Goal: Transaction & Acquisition: Download file/media

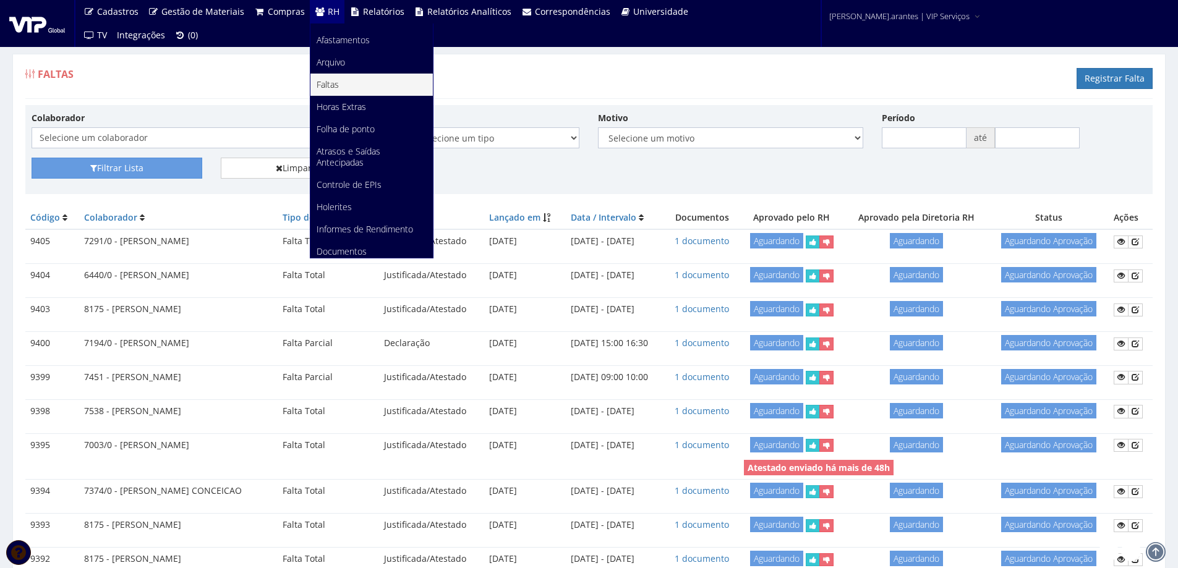
scroll to position [139, 0]
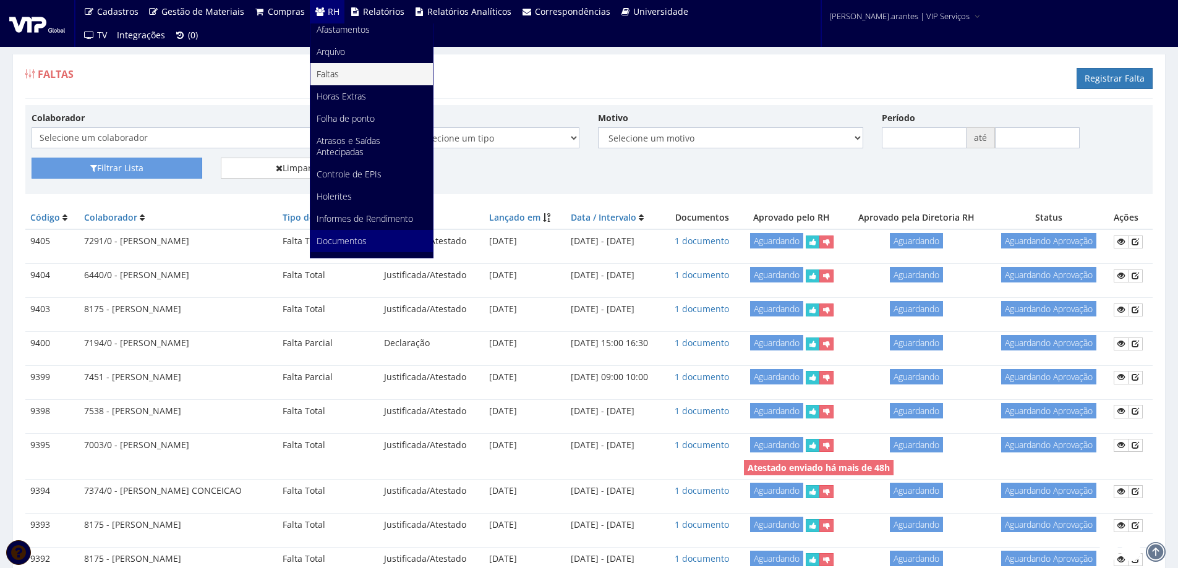
drag, startPoint x: 357, startPoint y: 237, endPoint x: 373, endPoint y: 236, distance: 16.1
click at [356, 237] on span "Documentos" at bounding box center [342, 241] width 50 height 12
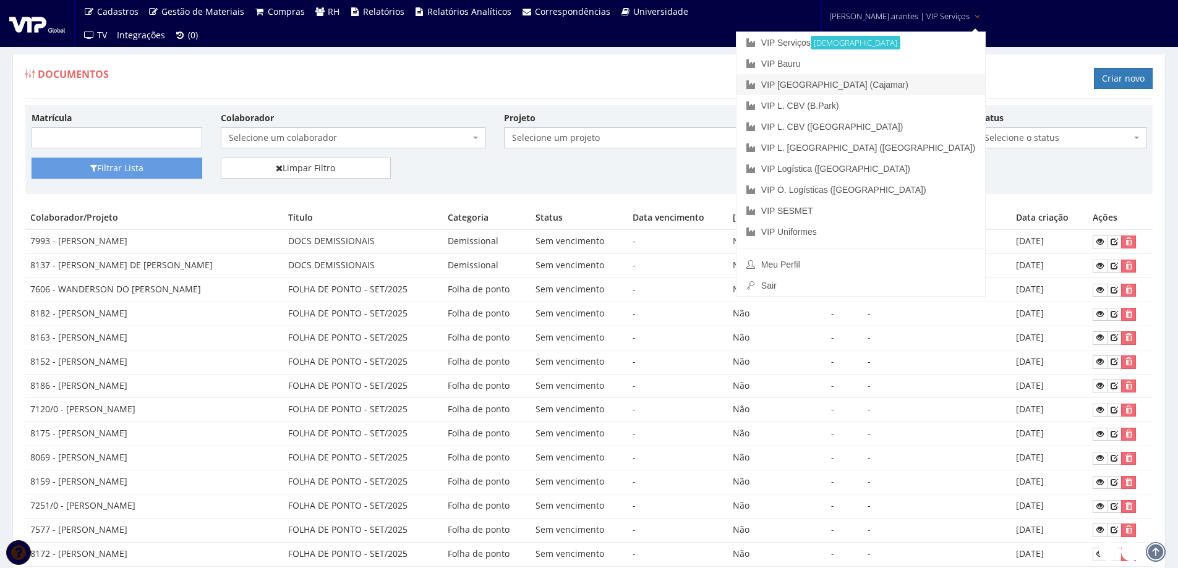
click at [840, 86] on link "VIP [GEOGRAPHIC_DATA] (Cajamar)" at bounding box center [861, 84] width 249 height 21
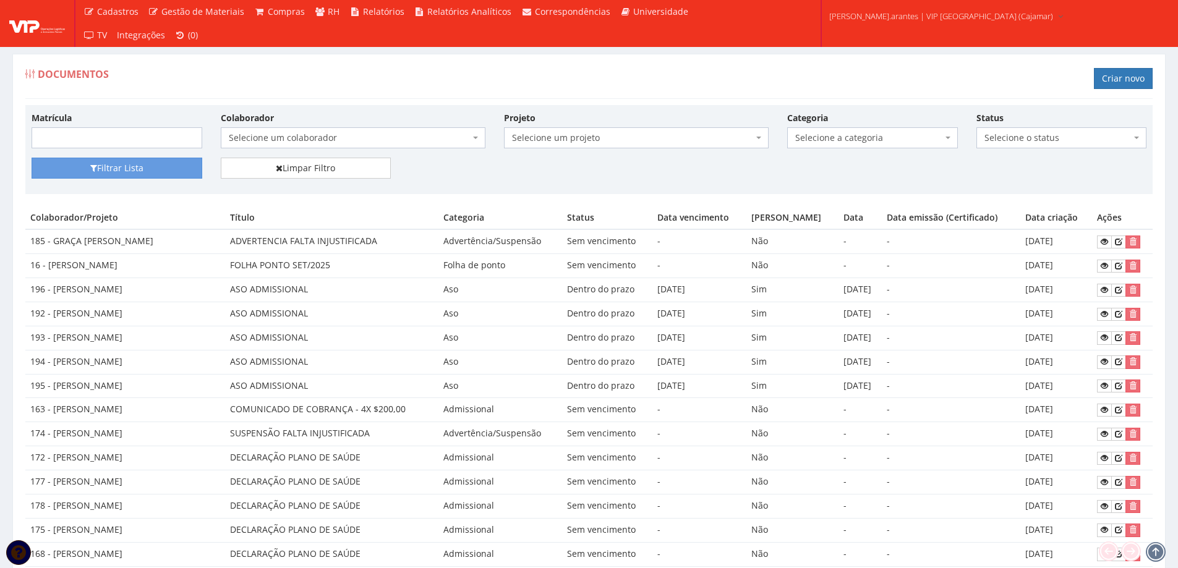
click at [297, 142] on span "Selecione um colaborador" at bounding box center [349, 138] width 241 height 12
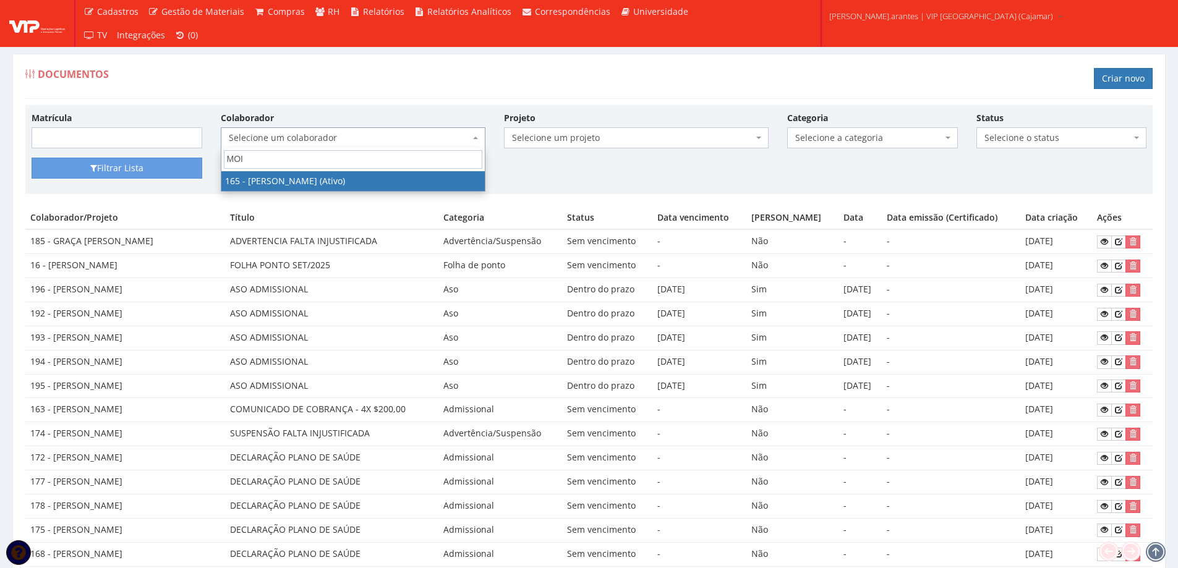
type input "MOI"
select select "4045"
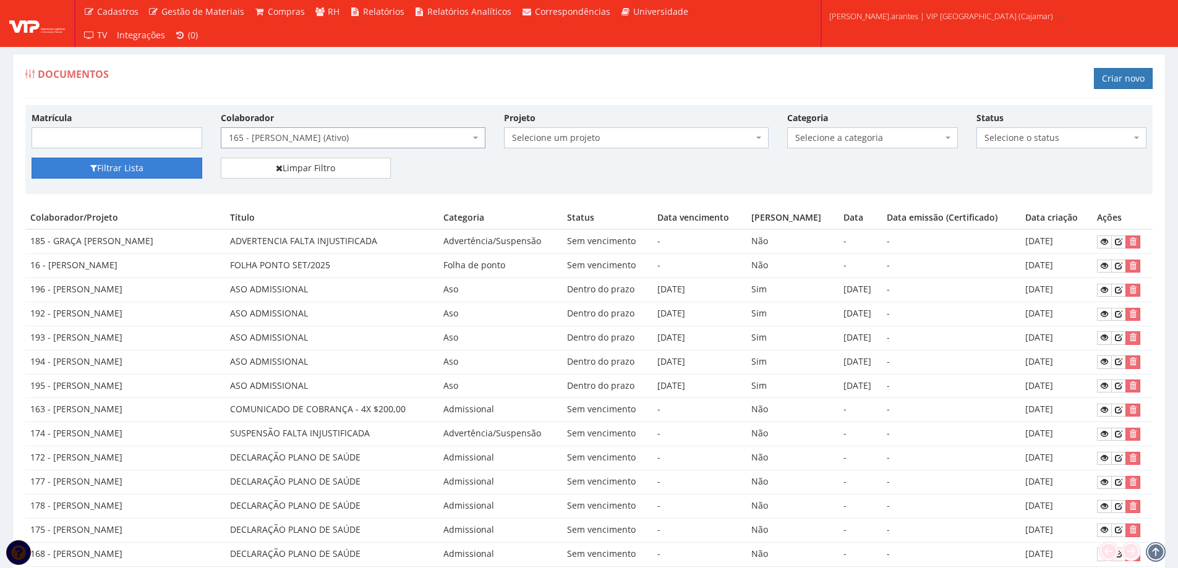
drag, startPoint x: 127, startPoint y: 169, endPoint x: 137, endPoint y: 167, distance: 10.7
click at [128, 169] on button "Filtrar Lista" at bounding box center [117, 168] width 171 height 21
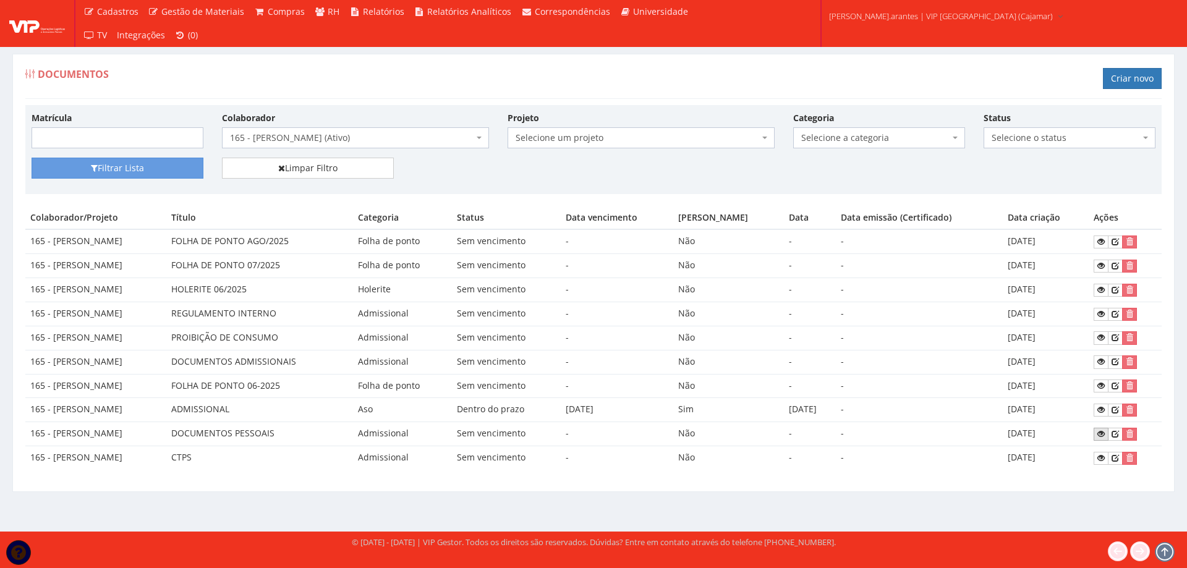
click at [1105, 432] on icon at bounding box center [1101, 434] width 7 height 9
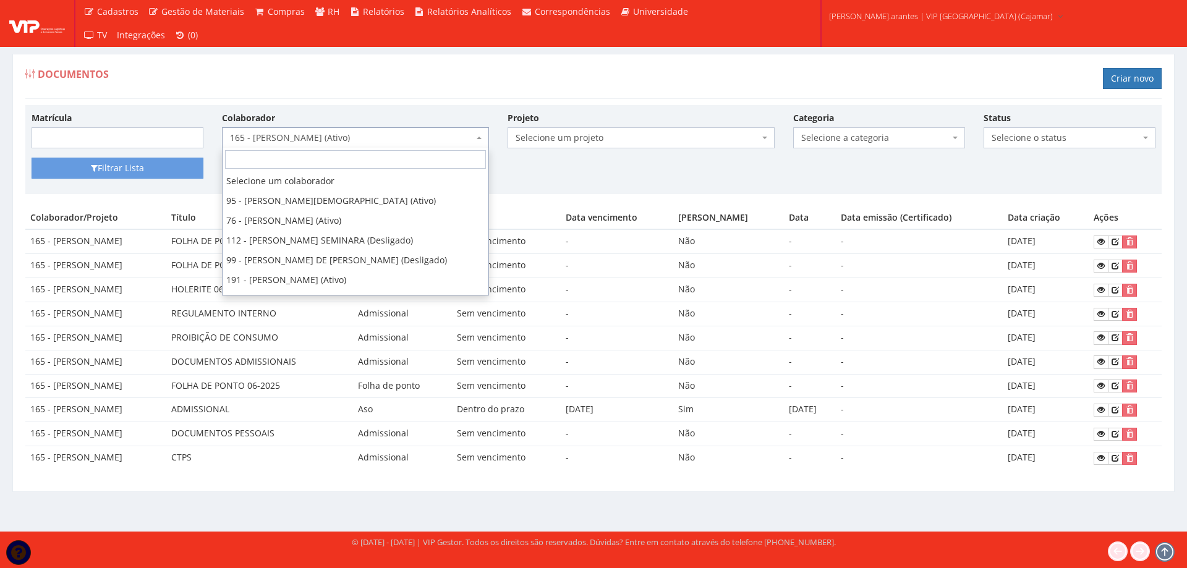
click at [331, 133] on span "165 - MOISES BARBOSA DA SILVA (Ativo)" at bounding box center [352, 138] width 244 height 12
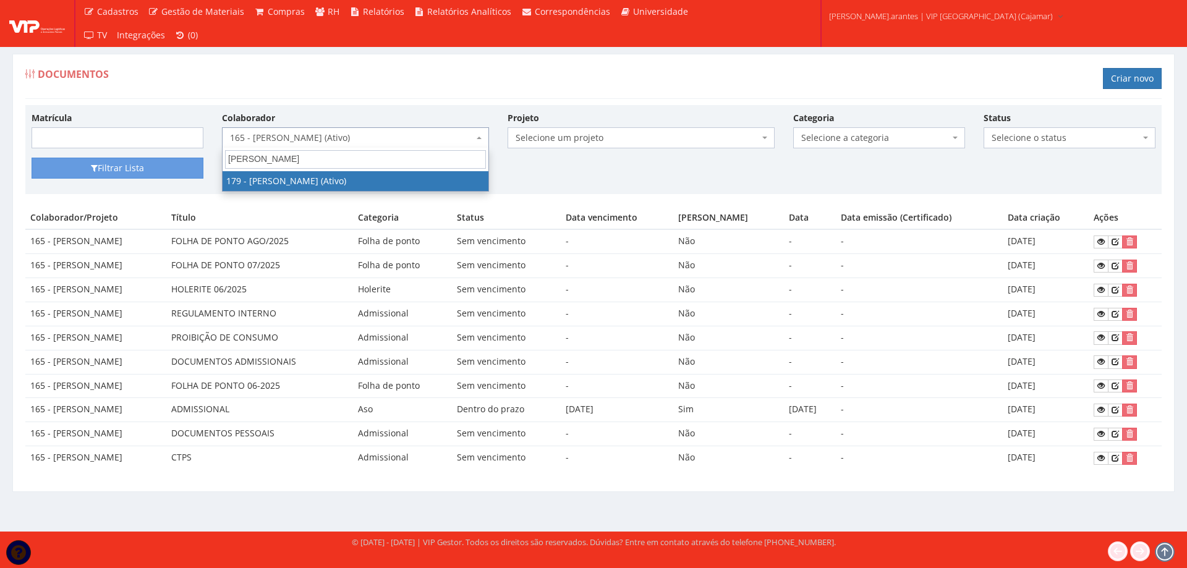
type input "LUCAS RO"
select select "4074"
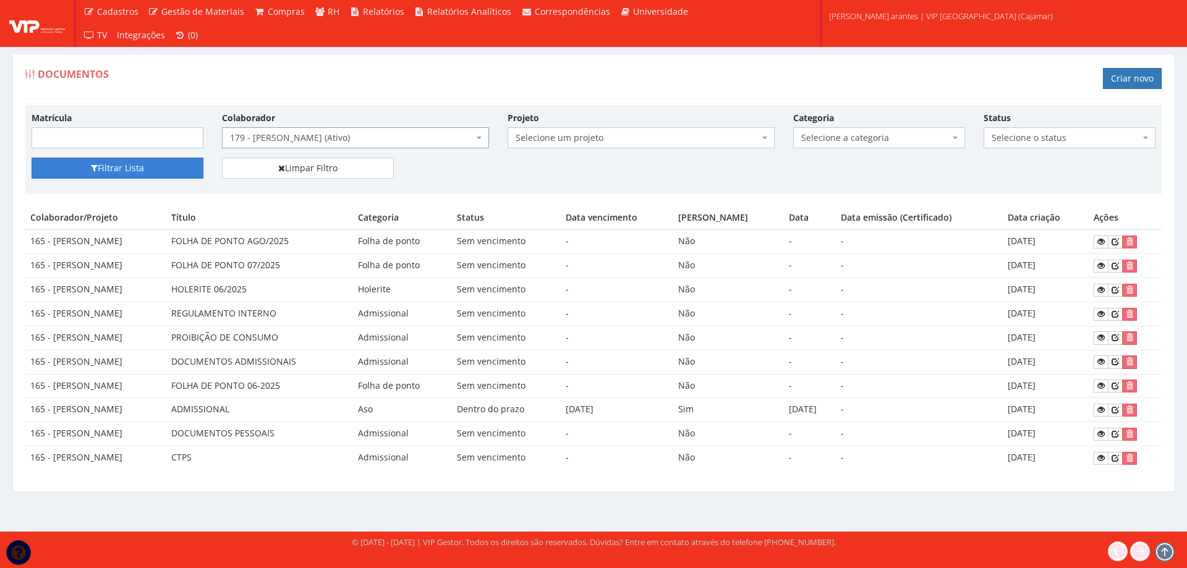
click at [115, 171] on button "Filtrar Lista" at bounding box center [118, 168] width 172 height 21
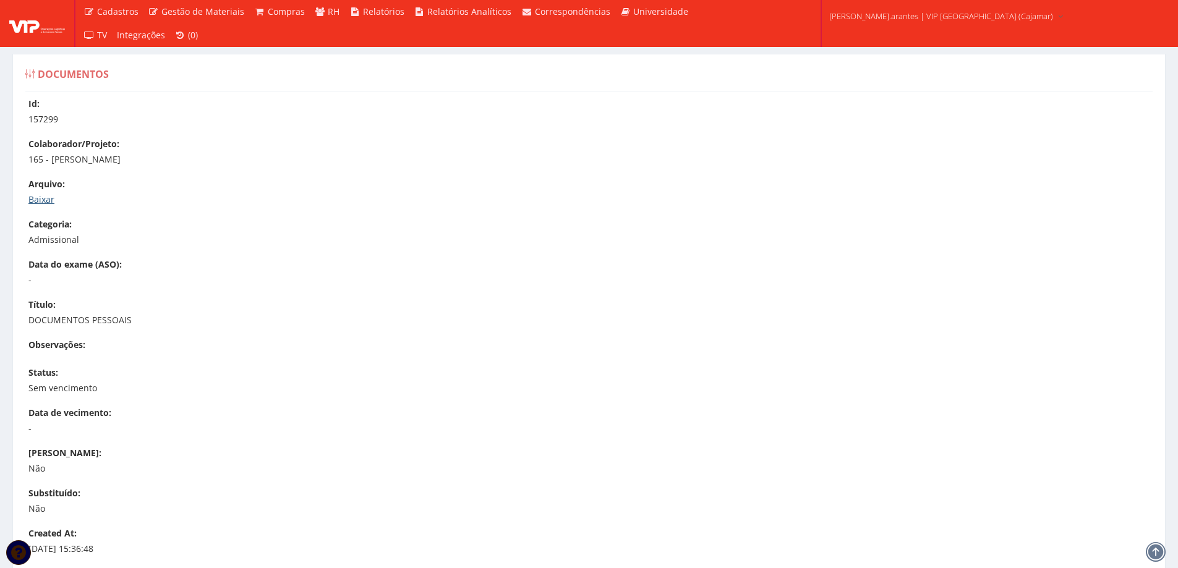
click at [40, 203] on link "Baixar" at bounding box center [41, 200] width 26 height 12
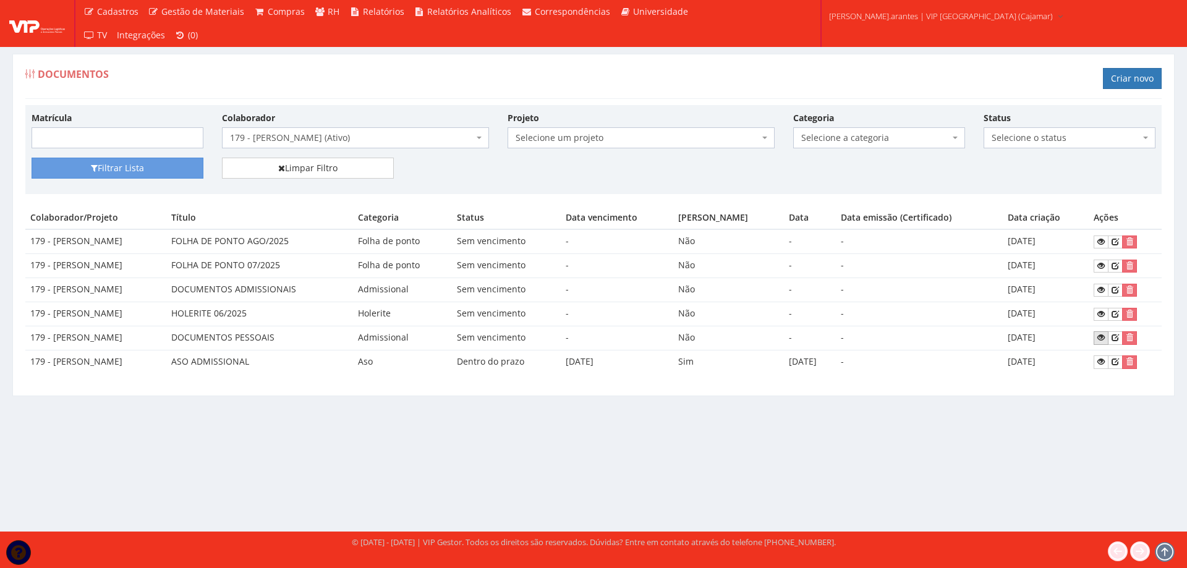
click at [1105, 336] on icon at bounding box center [1101, 337] width 7 height 9
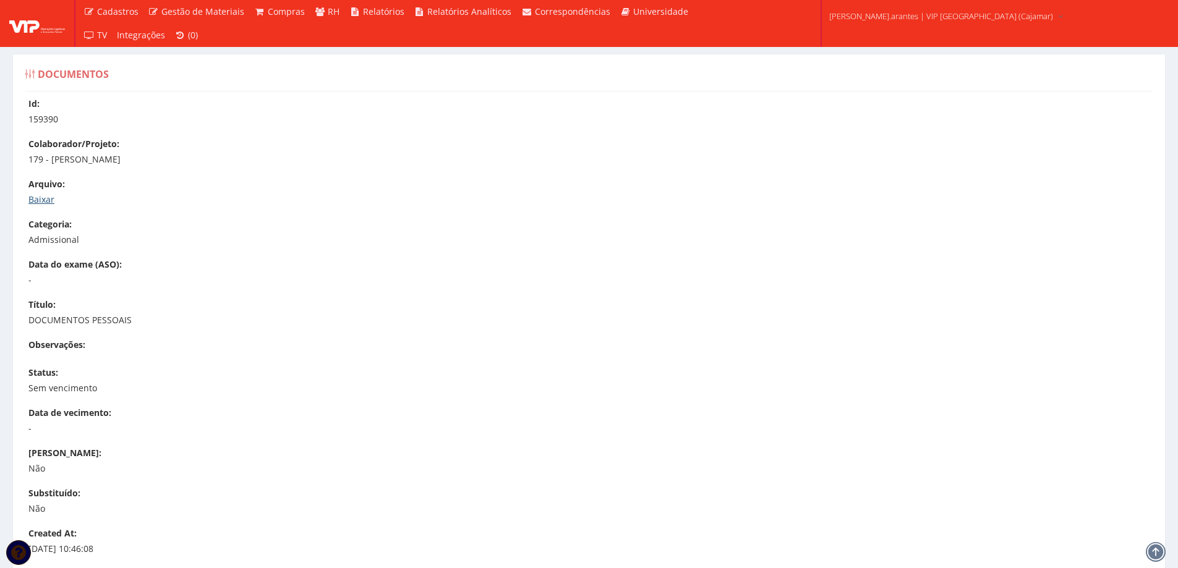
click at [33, 203] on link "Baixar" at bounding box center [41, 200] width 26 height 12
